Goal: Task Accomplishment & Management: Complete application form

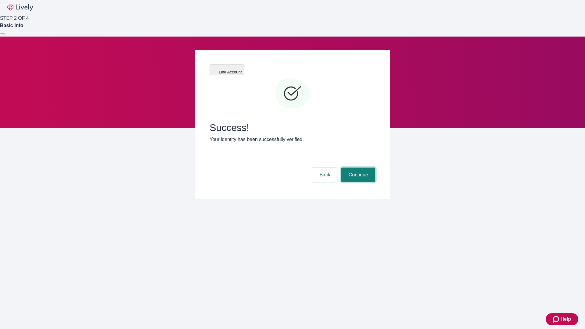
click at [357, 168] on button "Continue" at bounding box center [358, 175] width 34 height 15
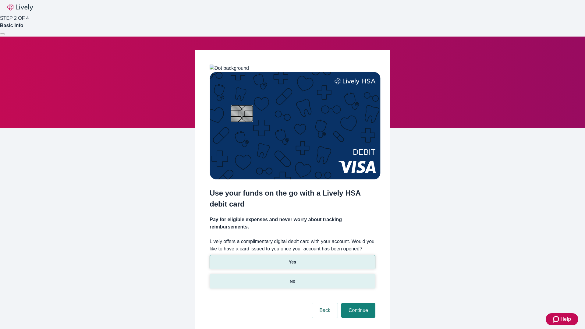
click at [292, 278] on p "No" at bounding box center [293, 281] width 6 height 6
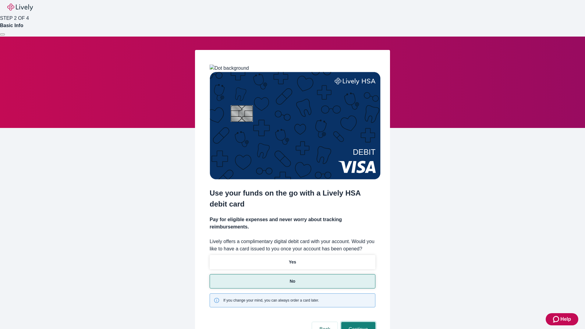
click at [357, 322] on button "Continue" at bounding box center [358, 329] width 34 height 15
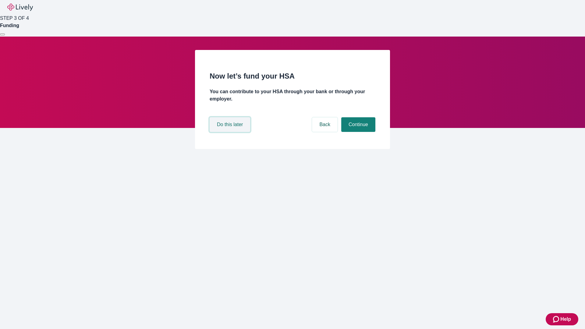
click at [231, 132] on button "Do this later" at bounding box center [230, 124] width 41 height 15
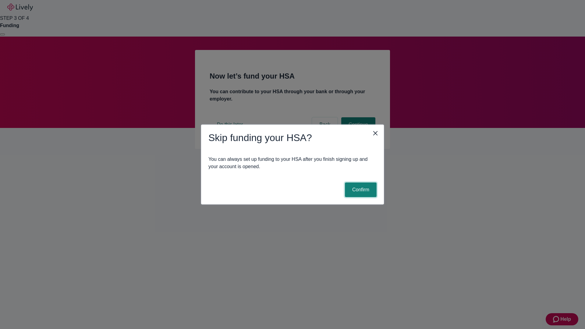
click at [360, 190] on button "Confirm" at bounding box center [361, 190] width 32 height 15
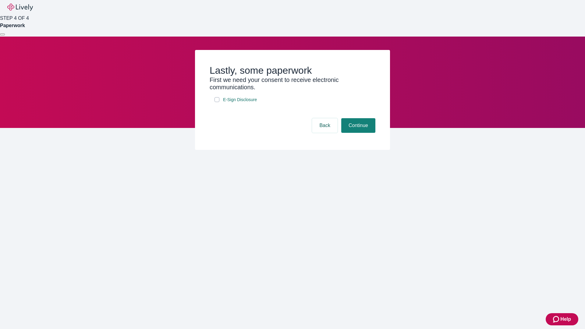
click at [217, 102] on input "E-Sign Disclosure" at bounding box center [217, 99] width 5 height 5
checkbox input "true"
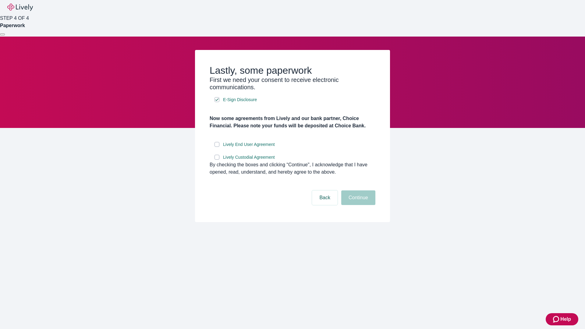
click at [217, 147] on input "Lively End User Agreement" at bounding box center [217, 144] width 5 height 5
checkbox input "true"
click at [217, 160] on input "Lively Custodial Agreement" at bounding box center [217, 157] width 5 height 5
checkbox input "true"
click at [357, 205] on button "Continue" at bounding box center [358, 197] width 34 height 15
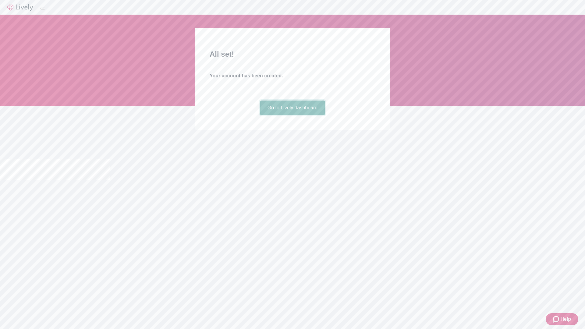
click at [292, 115] on link "Go to Lively dashboard" at bounding box center [292, 108] width 65 height 15
